Goal: Information Seeking & Learning: Learn about a topic

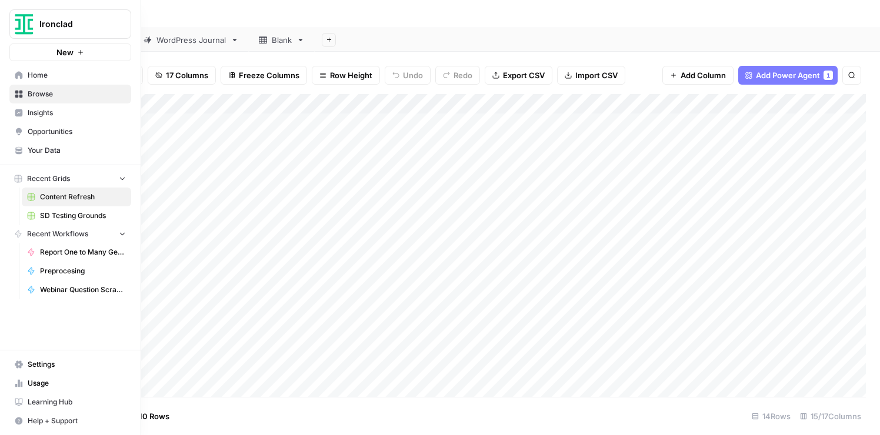
click at [36, 129] on span "Opportunities" at bounding box center [77, 131] width 98 height 11
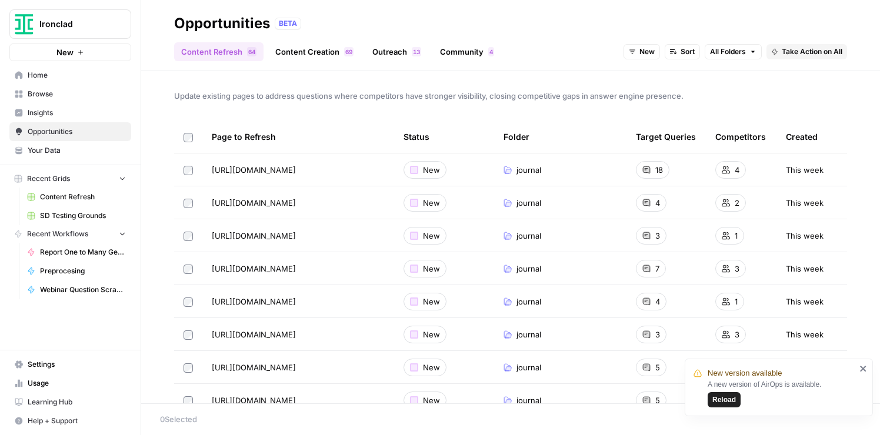
click at [312, 49] on link "Content Creation 9 6" at bounding box center [314, 51] width 92 height 19
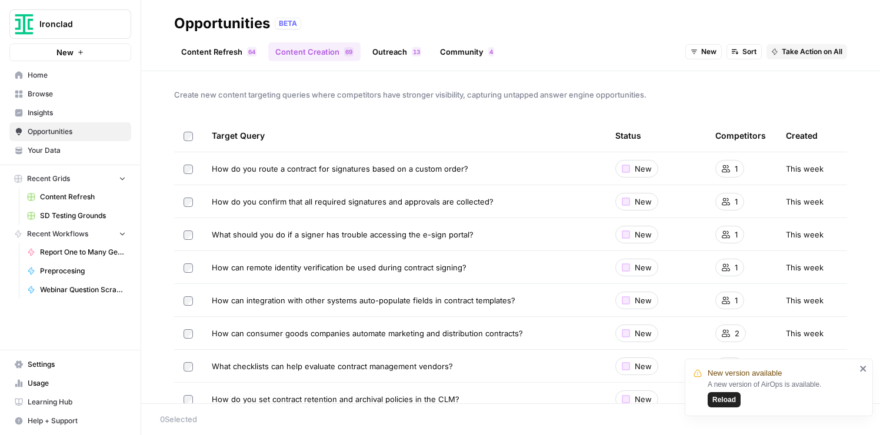
scroll to position [2, 0]
click at [862, 369] on icon "close" at bounding box center [863, 369] width 6 height 6
click at [44, 113] on span "Insights" at bounding box center [77, 113] width 98 height 11
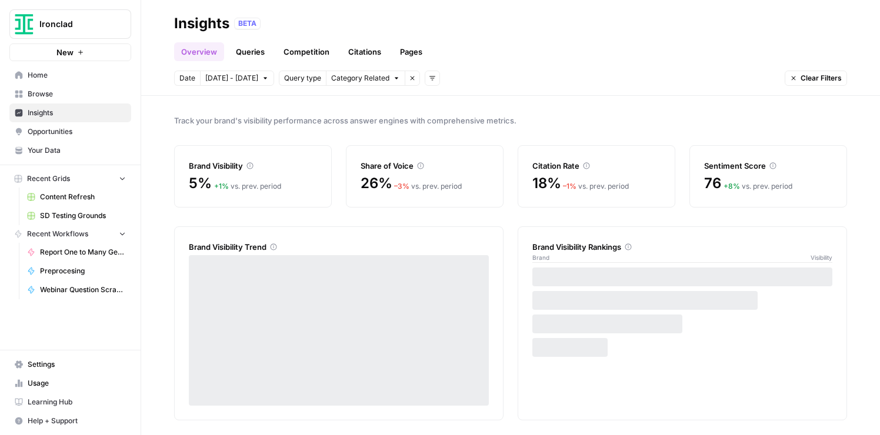
click at [303, 52] on link "Competition" at bounding box center [306, 51] width 60 height 19
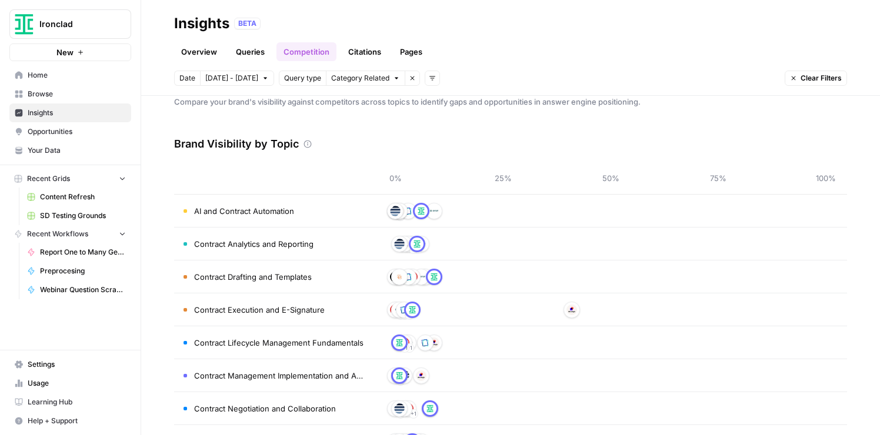
scroll to position [19, 0]
click at [42, 129] on span "Opportunities" at bounding box center [77, 131] width 98 height 11
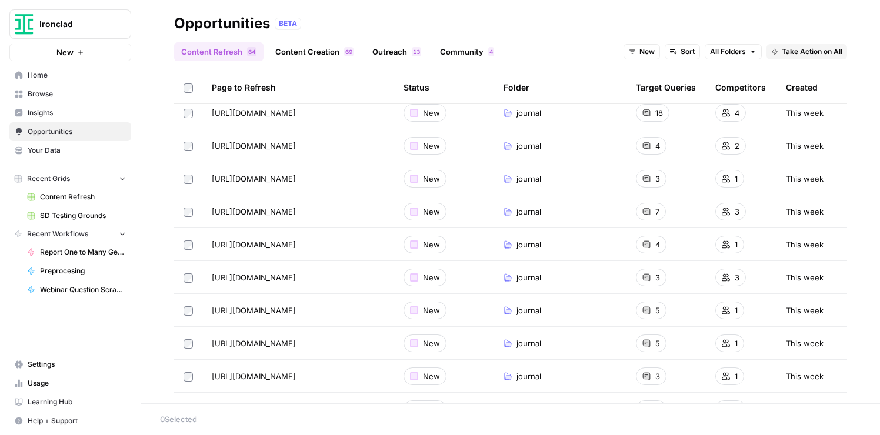
scroll to position [160, 0]
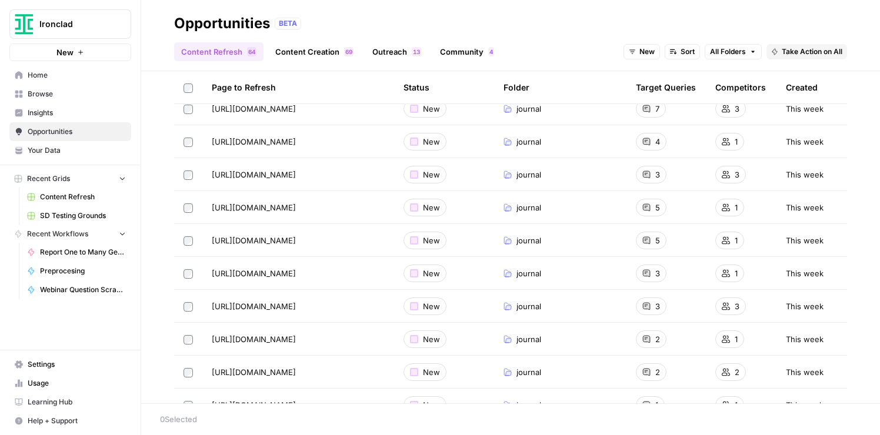
click at [321, 55] on link "Content Creation 9 6" at bounding box center [314, 51] width 92 height 19
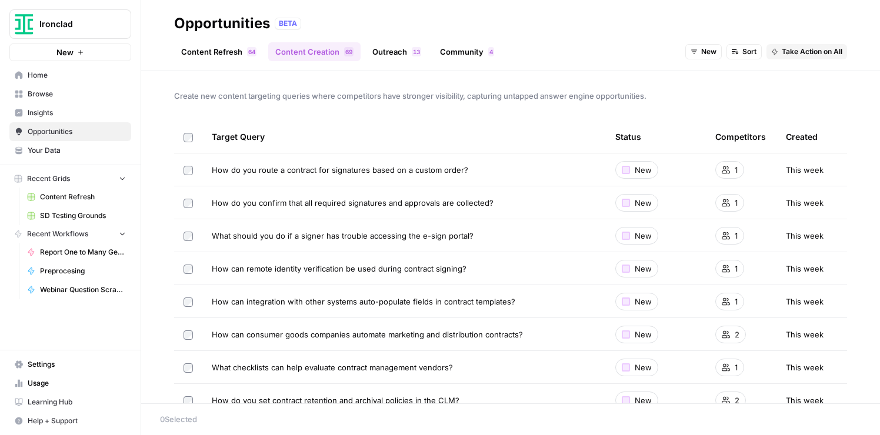
click at [745, 48] on span "Sort" at bounding box center [749, 51] width 14 height 11
click at [683, 69] on header "Opportunities BETA Content Refresh 4 6 Content Creation 9 6 Outreach 3 1 Commun…" at bounding box center [510, 35] width 738 height 71
click at [34, 93] on span "Browse" at bounding box center [77, 94] width 98 height 11
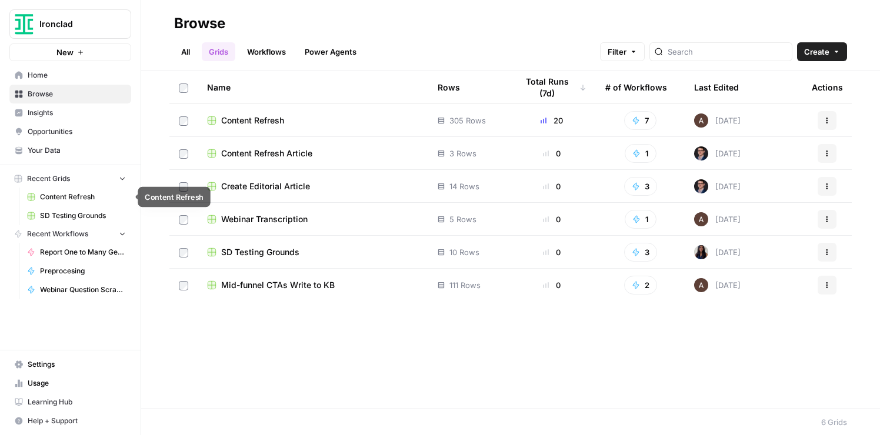
click at [62, 210] on link "SD Testing Grounds" at bounding box center [76, 215] width 109 height 19
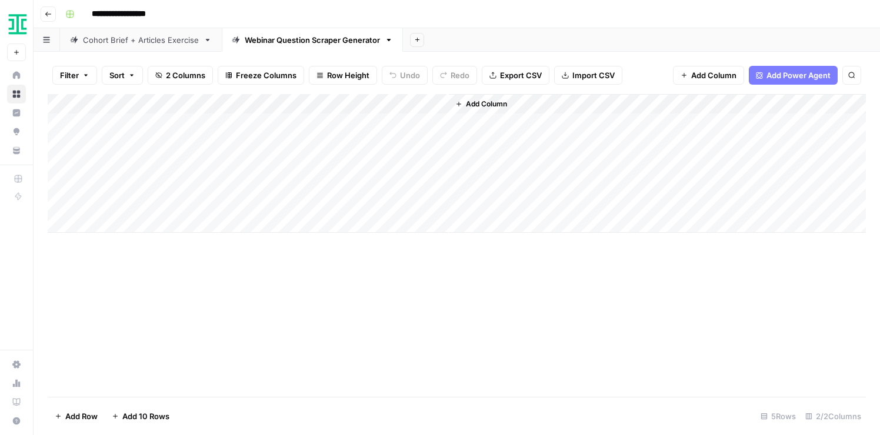
click at [422, 103] on div "Add Column" at bounding box center [457, 163] width 818 height 139
click at [326, 12] on div "**********" at bounding box center [464, 14] width 807 height 19
click at [424, 106] on div "Add Column" at bounding box center [457, 163] width 818 height 139
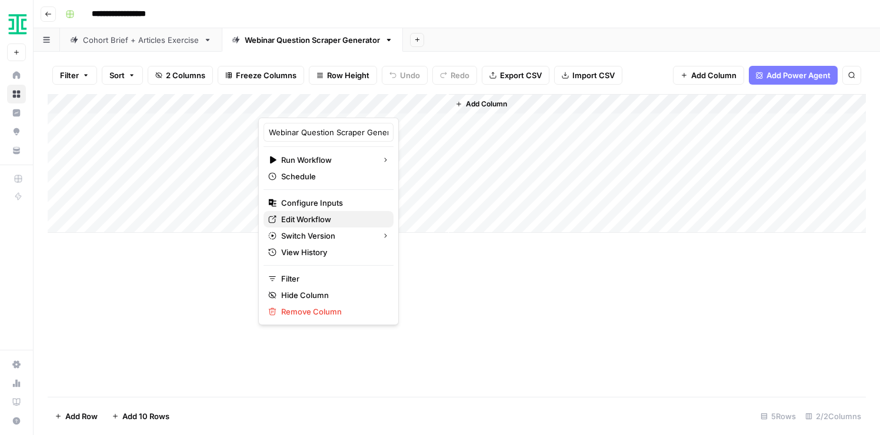
click at [307, 220] on span "Edit Workflow" at bounding box center [332, 219] width 103 height 12
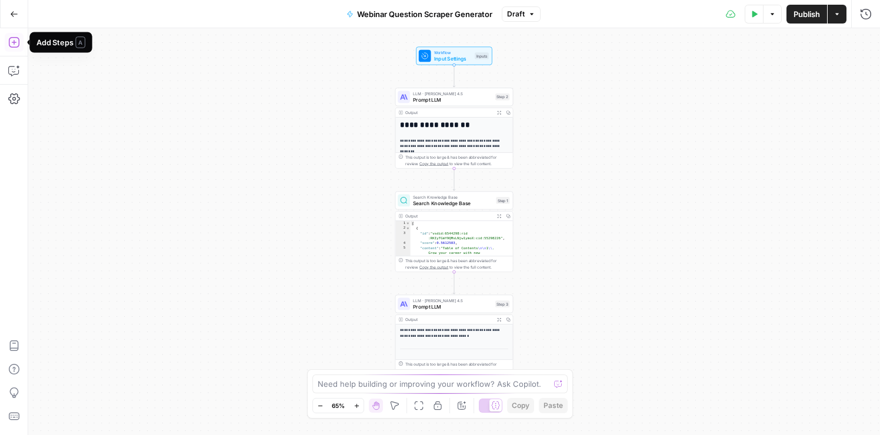
click at [14, 39] on icon "button" at bounding box center [14, 42] width 12 height 12
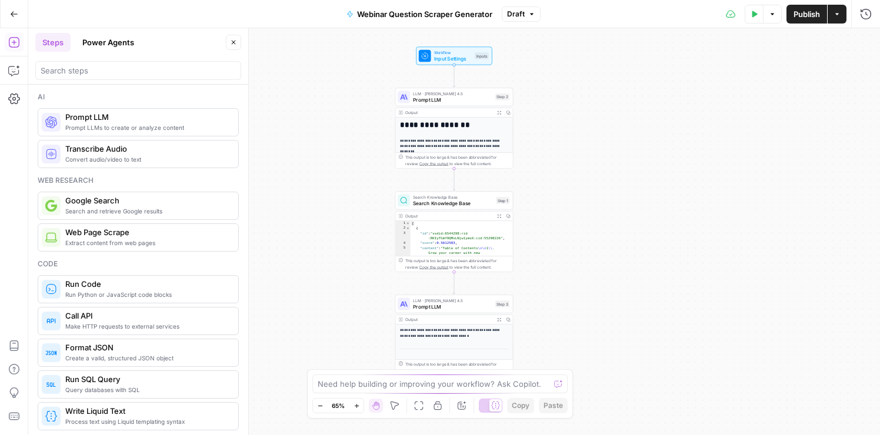
click at [182, 76] on div at bounding box center [138, 70] width 206 height 19
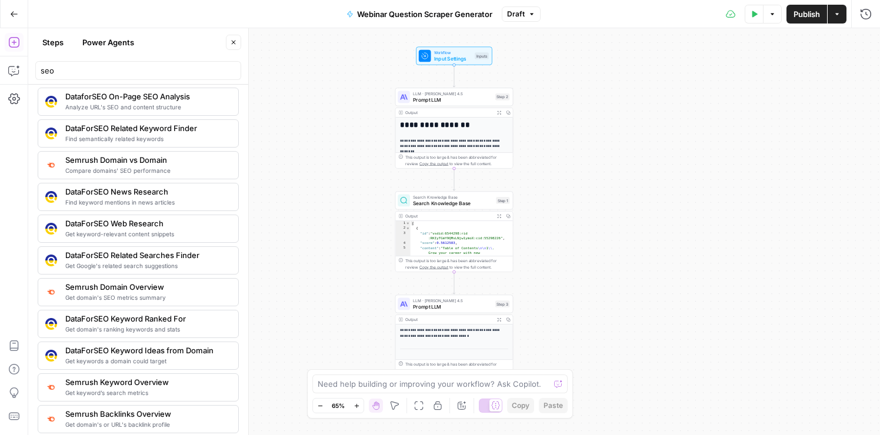
scroll to position [129, 0]
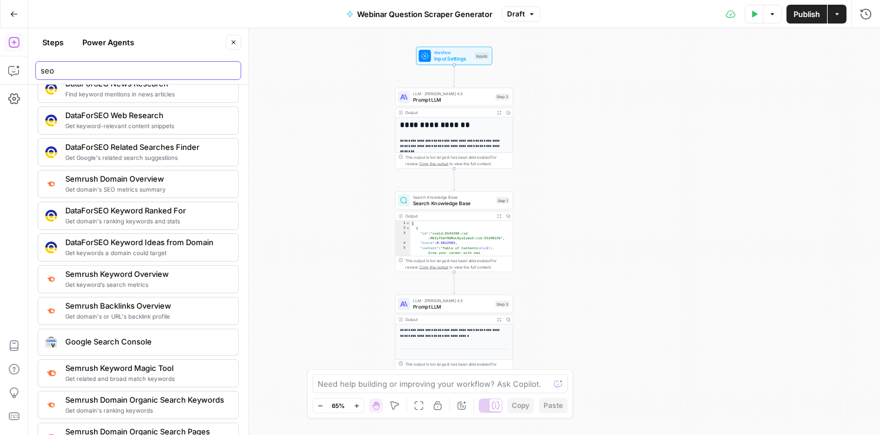
click at [131, 69] on input "seo" at bounding box center [138, 71] width 195 height 12
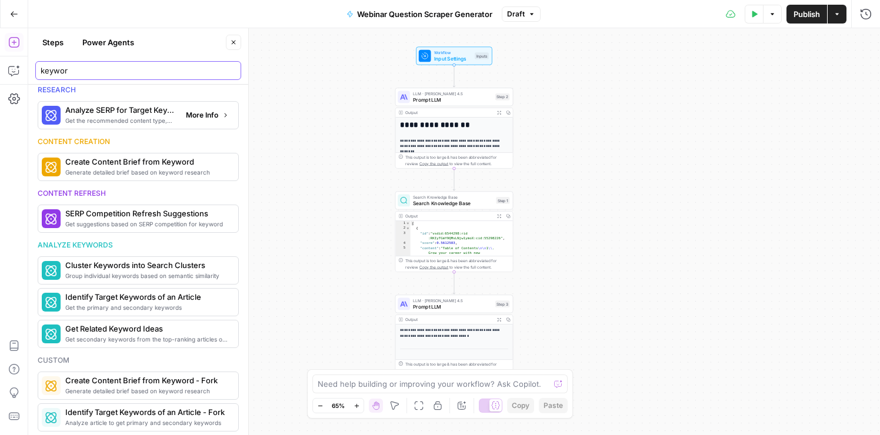
scroll to position [368, 0]
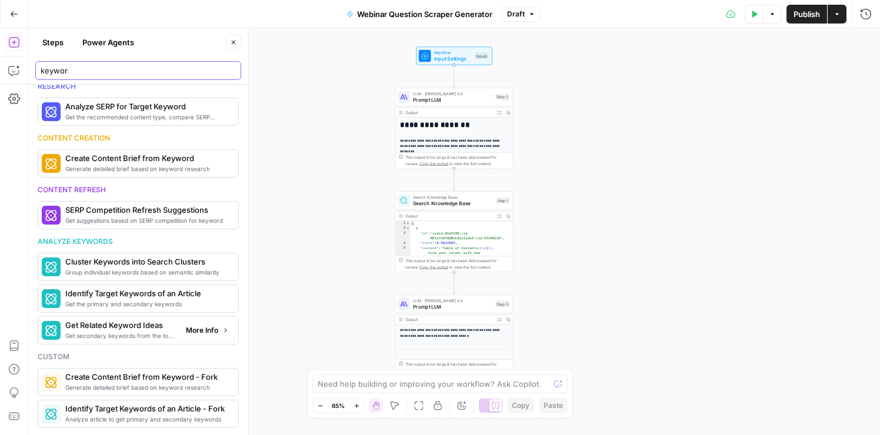
type input "keywor"
click at [199, 329] on span "More Info" at bounding box center [202, 330] width 32 height 11
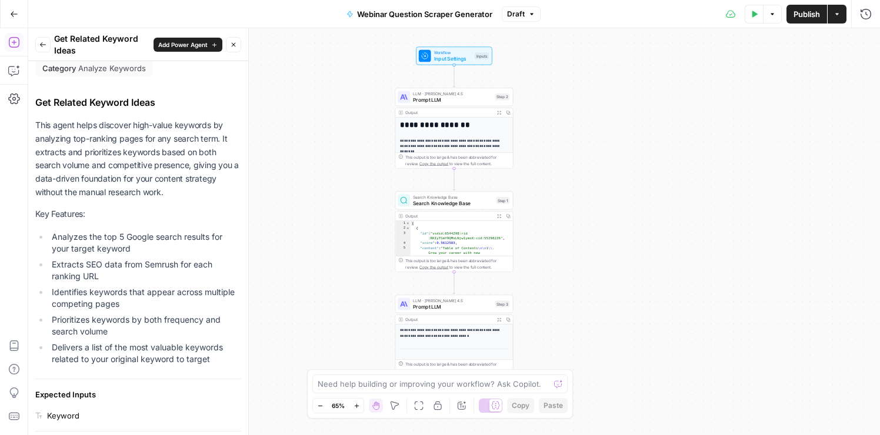
scroll to position [0, 0]
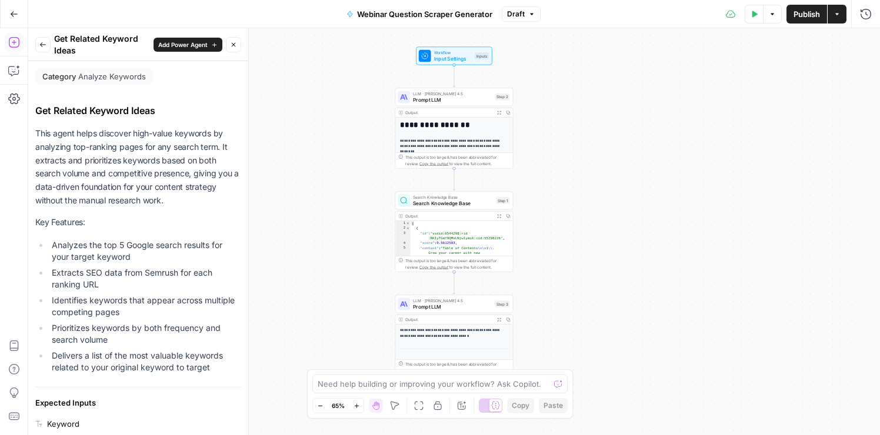
click at [6, 9] on button "Go Back" at bounding box center [14, 14] width 21 height 21
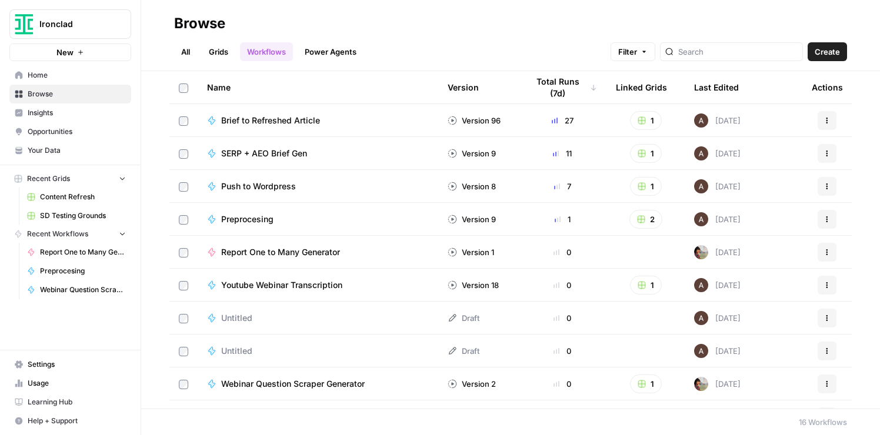
click at [56, 133] on span "Opportunities" at bounding box center [77, 131] width 98 height 11
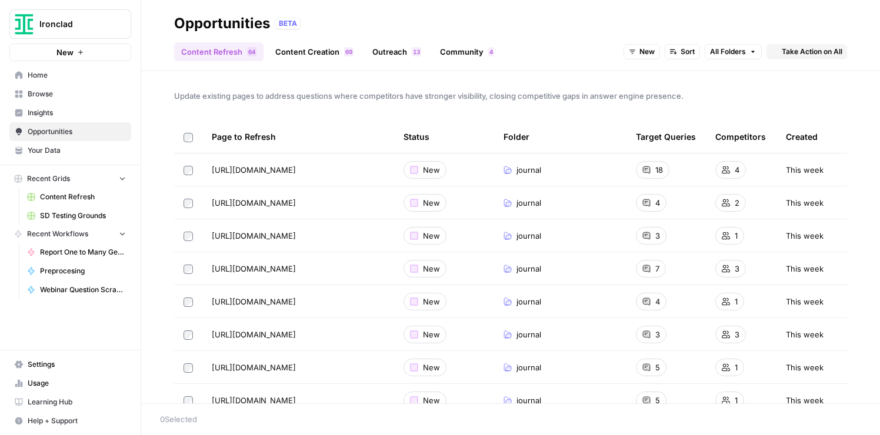
click at [307, 64] on header "Opportunities BETA Content Refresh 4 6 Content Creation 9 6 Outreach 3 1 Commun…" at bounding box center [510, 35] width 738 height 71
click at [306, 48] on link "Content Creation 9 6" at bounding box center [314, 51] width 92 height 19
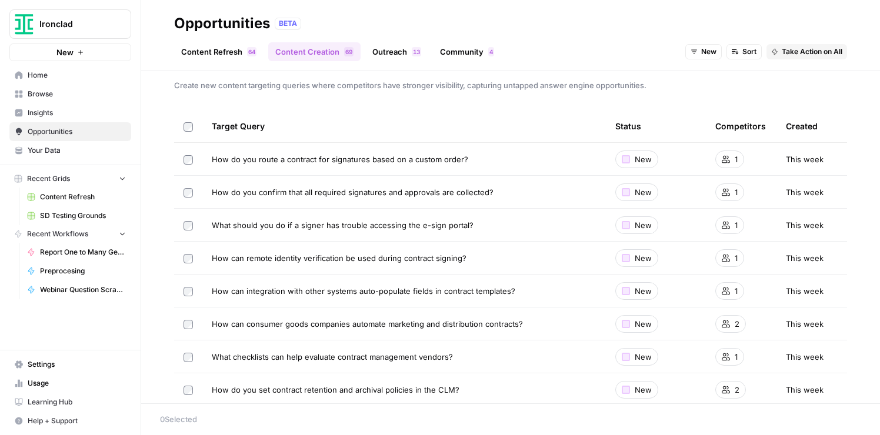
scroll to position [216, 0]
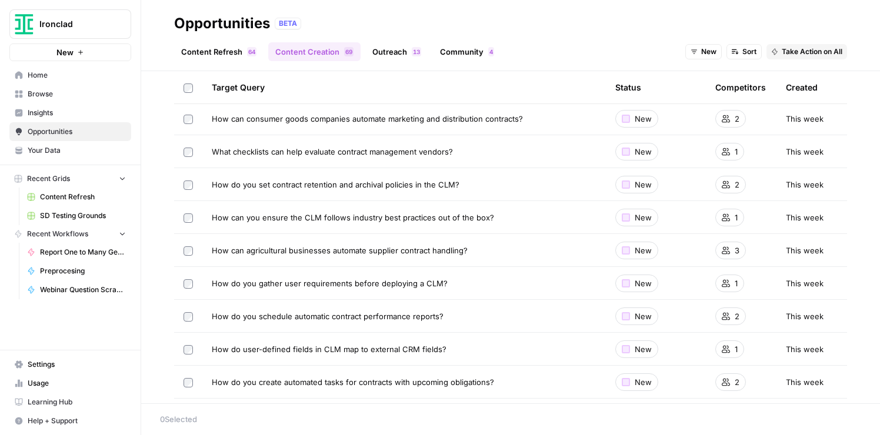
click at [46, 111] on span "Insights" at bounding box center [77, 113] width 98 height 11
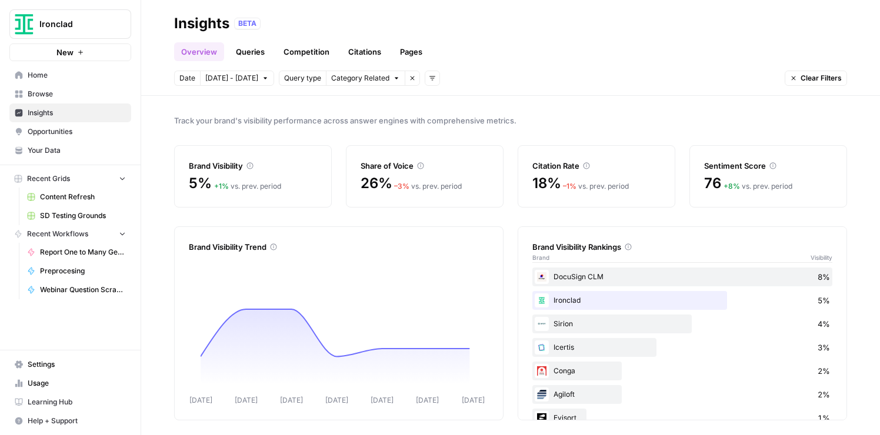
click at [253, 52] on link "Queries" at bounding box center [250, 51] width 43 height 19
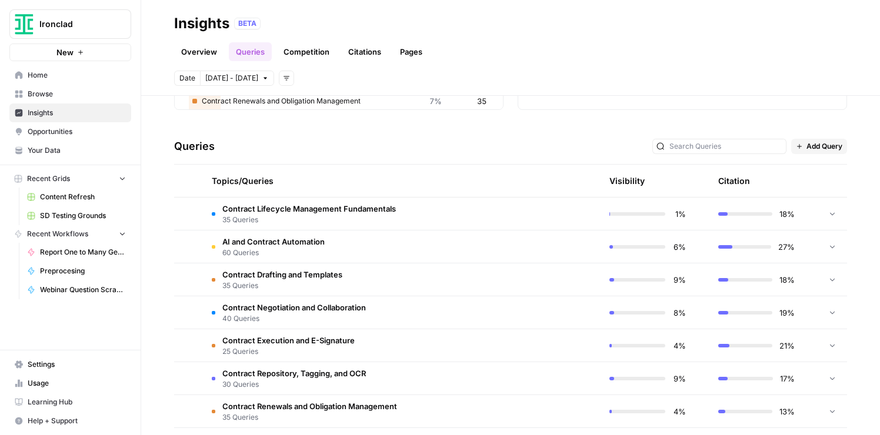
scroll to position [236, 0]
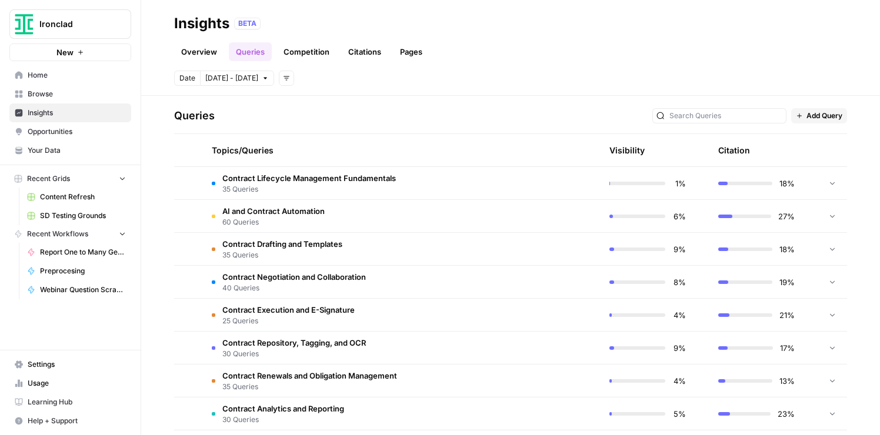
click at [236, 79] on span "[DATE] - [DATE]" at bounding box center [231, 78] width 53 height 11
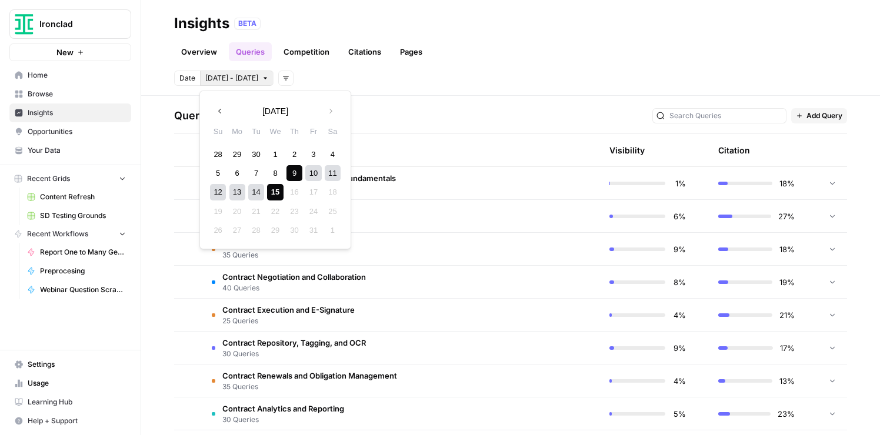
click at [218, 110] on icon "button" at bounding box center [220, 111] width 8 height 8
click at [240, 156] on div "1" at bounding box center [237, 154] width 16 height 16
click at [333, 116] on button "Next month" at bounding box center [330, 111] width 21 height 21
click at [279, 187] on div "15" at bounding box center [275, 192] width 16 height 16
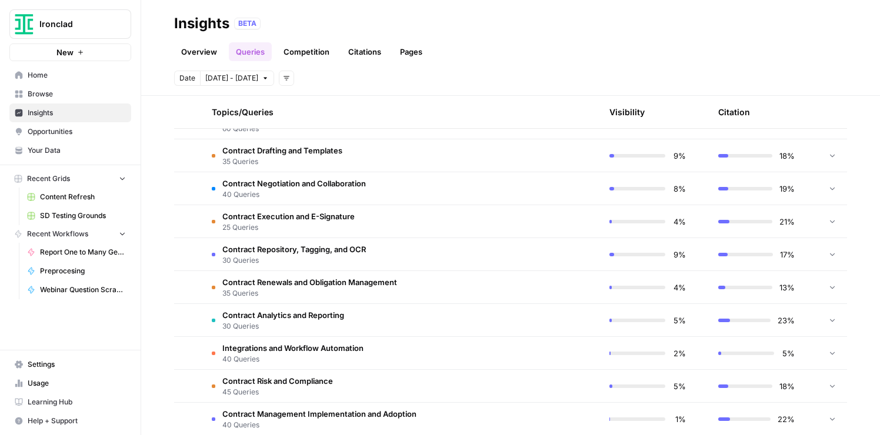
scroll to position [333, 0]
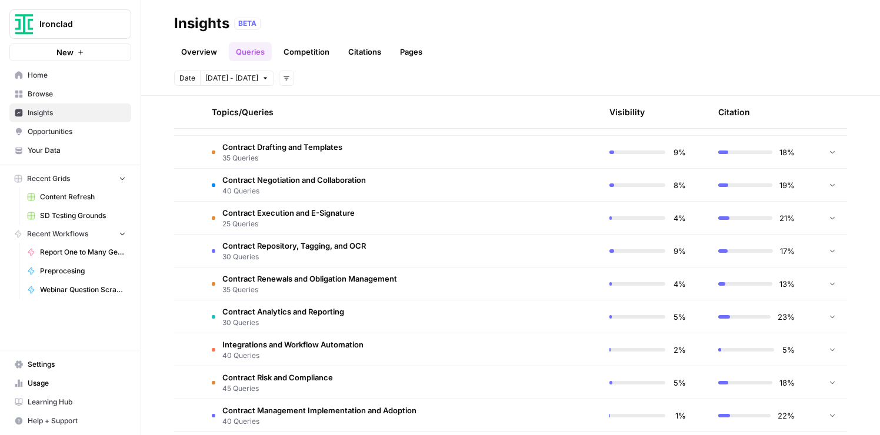
click at [302, 63] on header "Insights BETA Overview Queries Competition Citations Pages Date Sep 1 - Oct 15 …" at bounding box center [510, 48] width 738 height 96
click at [307, 55] on link "Competition" at bounding box center [306, 51] width 60 height 19
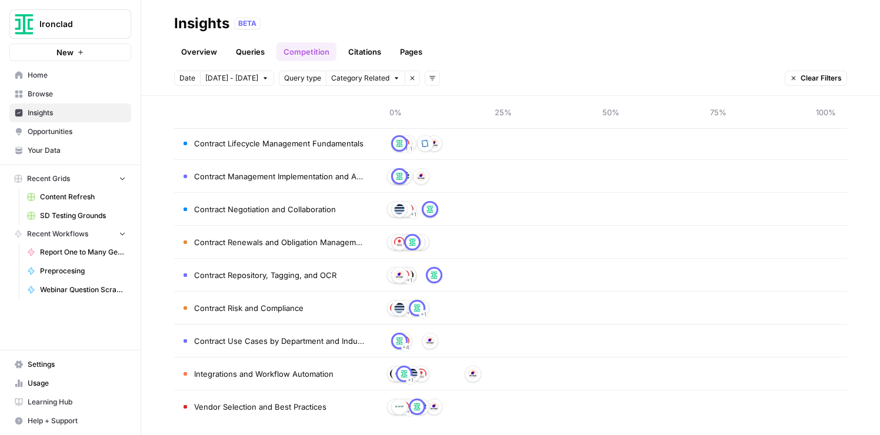
scroll to position [216, 0]
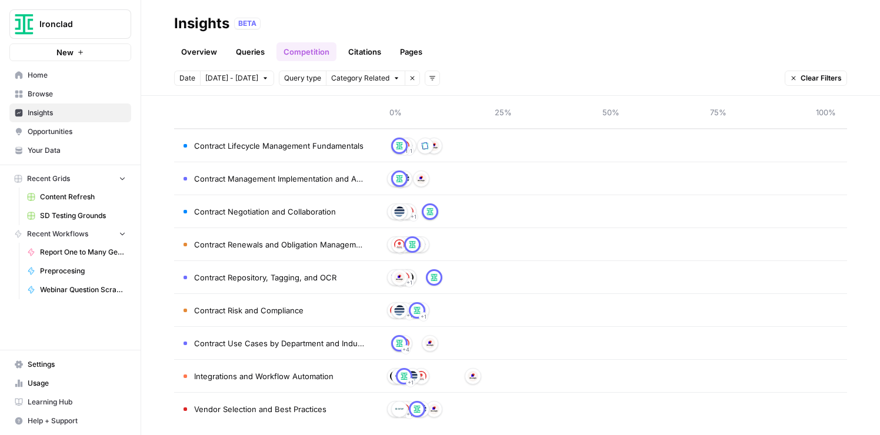
click at [410, 55] on link "Pages" at bounding box center [411, 51] width 36 height 19
